Goal: Task Accomplishment & Management: Complete application form

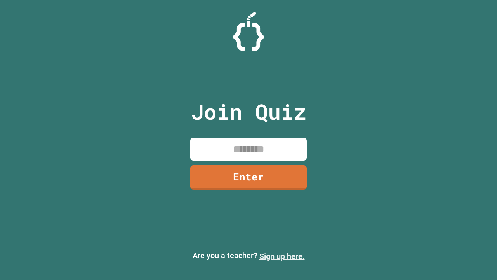
click at [282, 256] on link "Sign up here." at bounding box center [282, 255] width 45 height 9
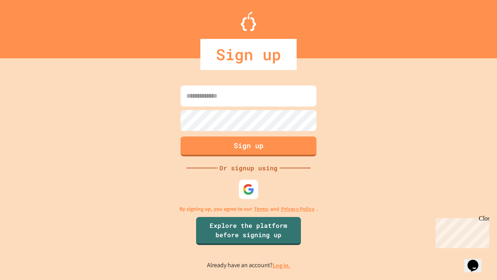
click at [282, 265] on link "Log in." at bounding box center [282, 265] width 18 height 8
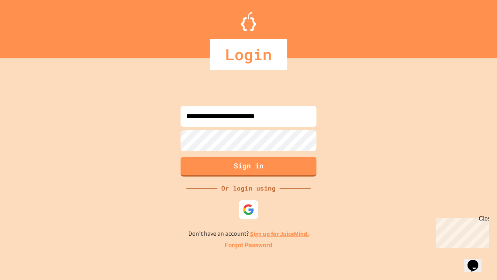
type input "**********"
